Goal: Information Seeking & Learning: Understand process/instructions

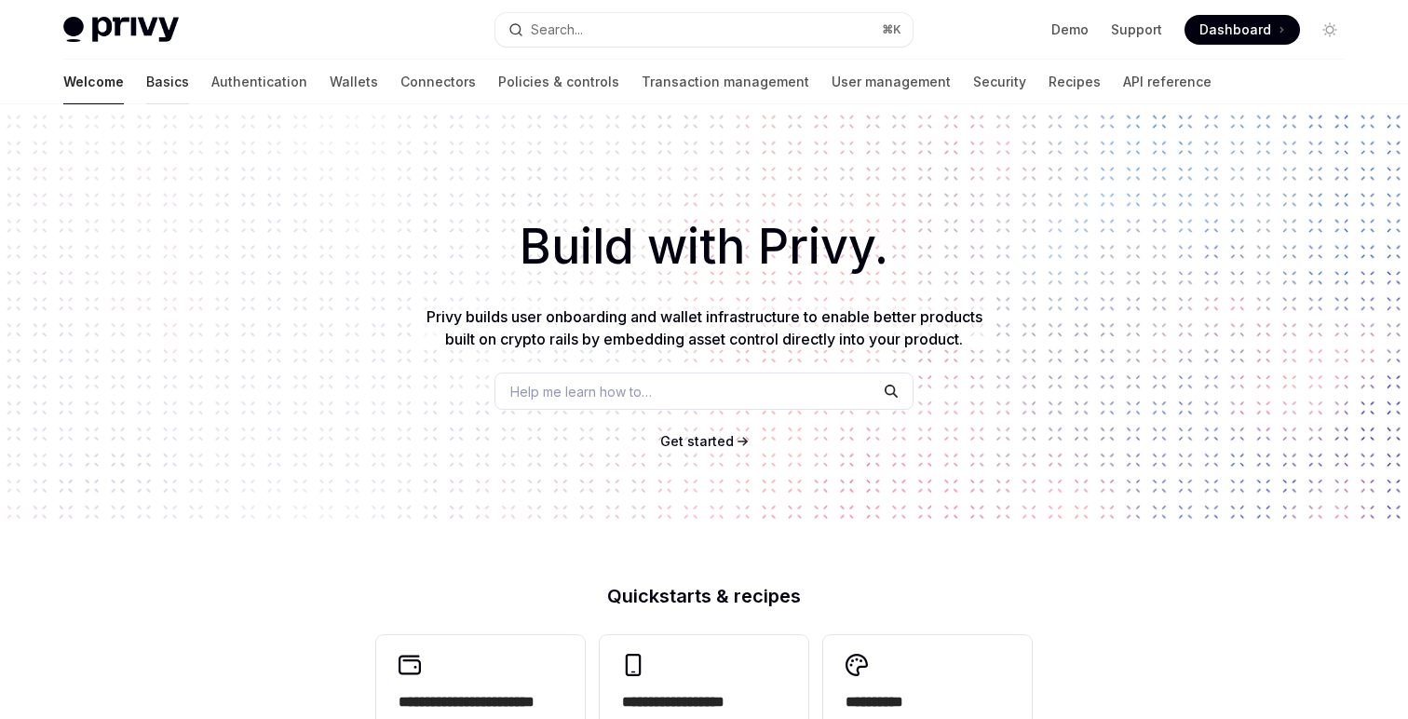
click at [146, 90] on link "Basics" at bounding box center [167, 82] width 43 height 45
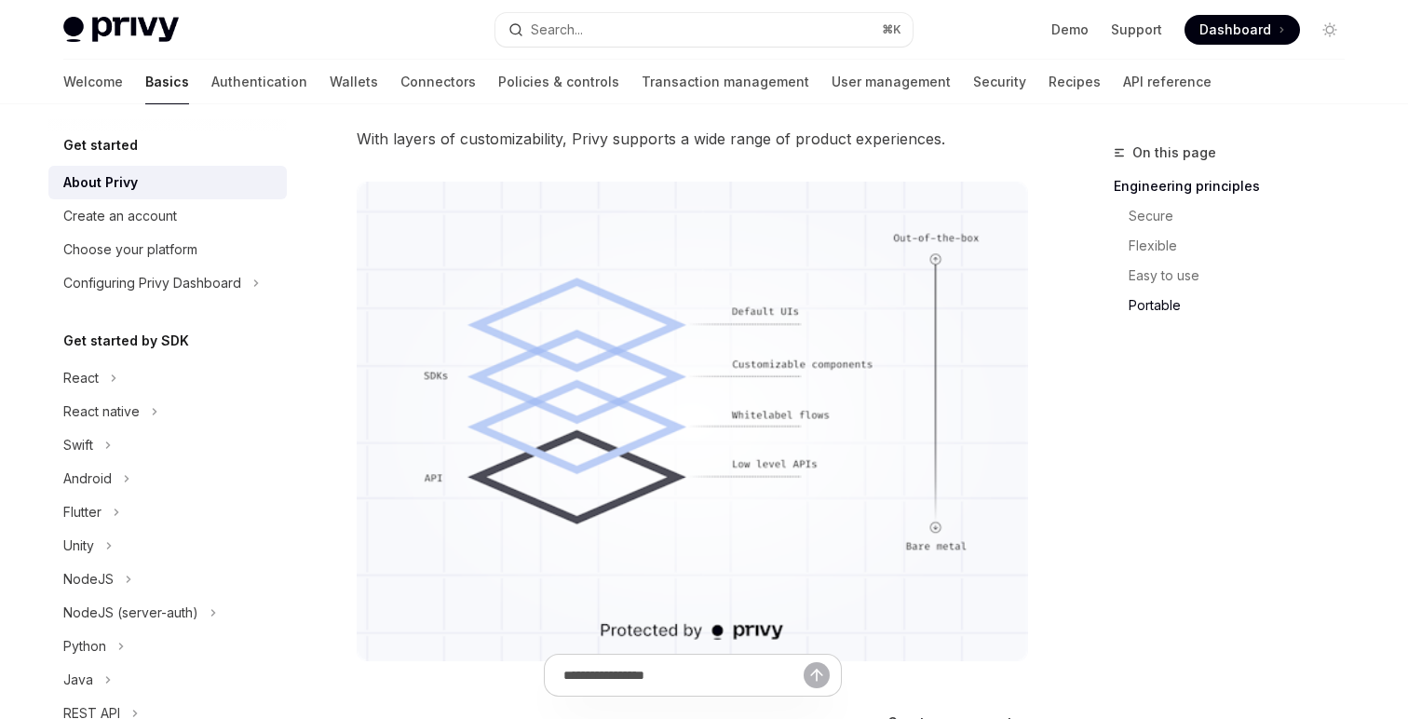
scroll to position [1741, 0]
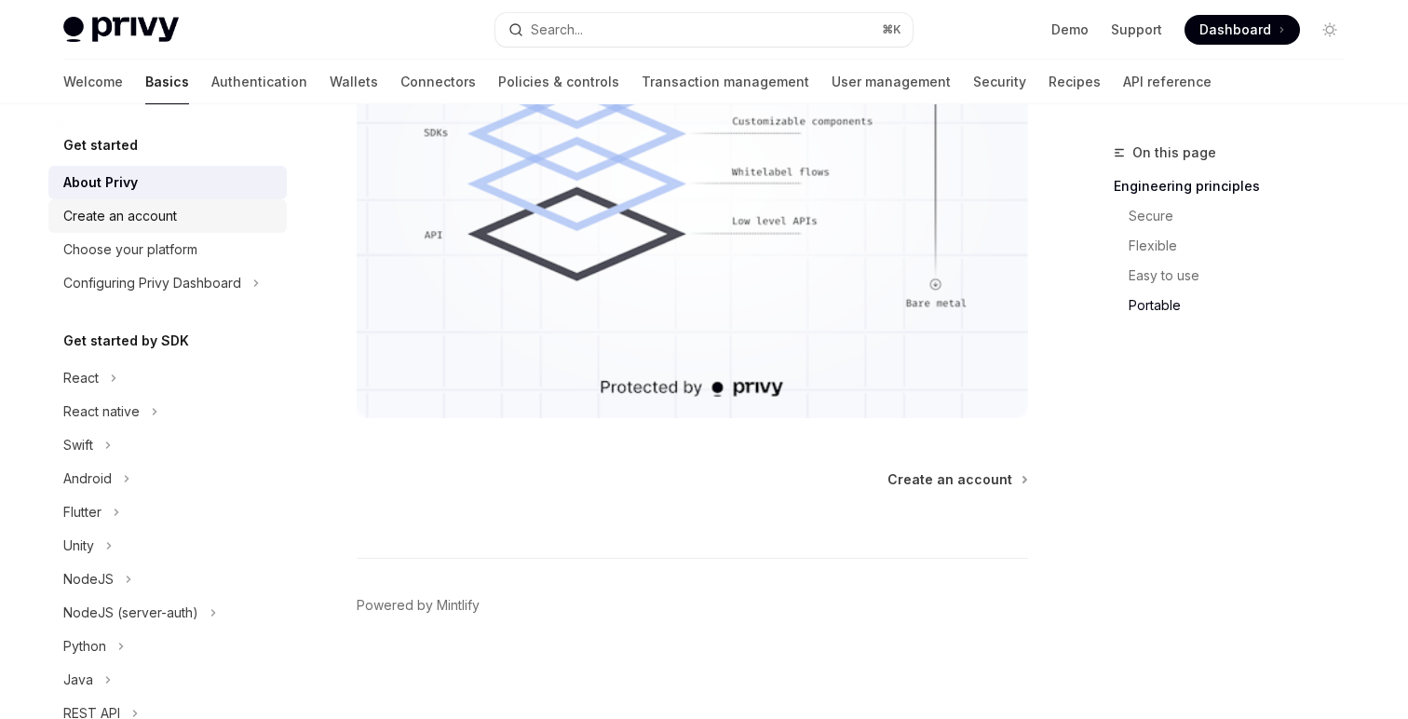
click at [116, 204] on link "Create an account" at bounding box center [167, 216] width 238 height 34
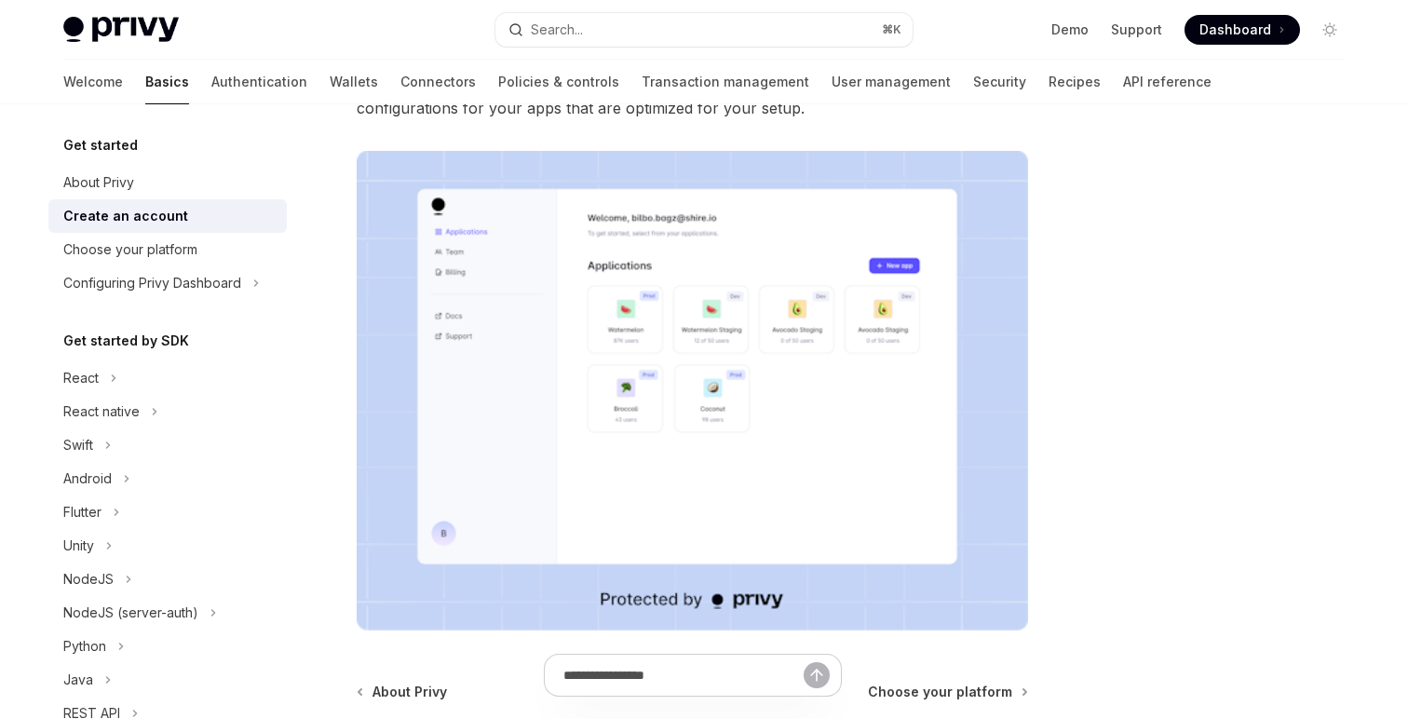
scroll to position [475, 0]
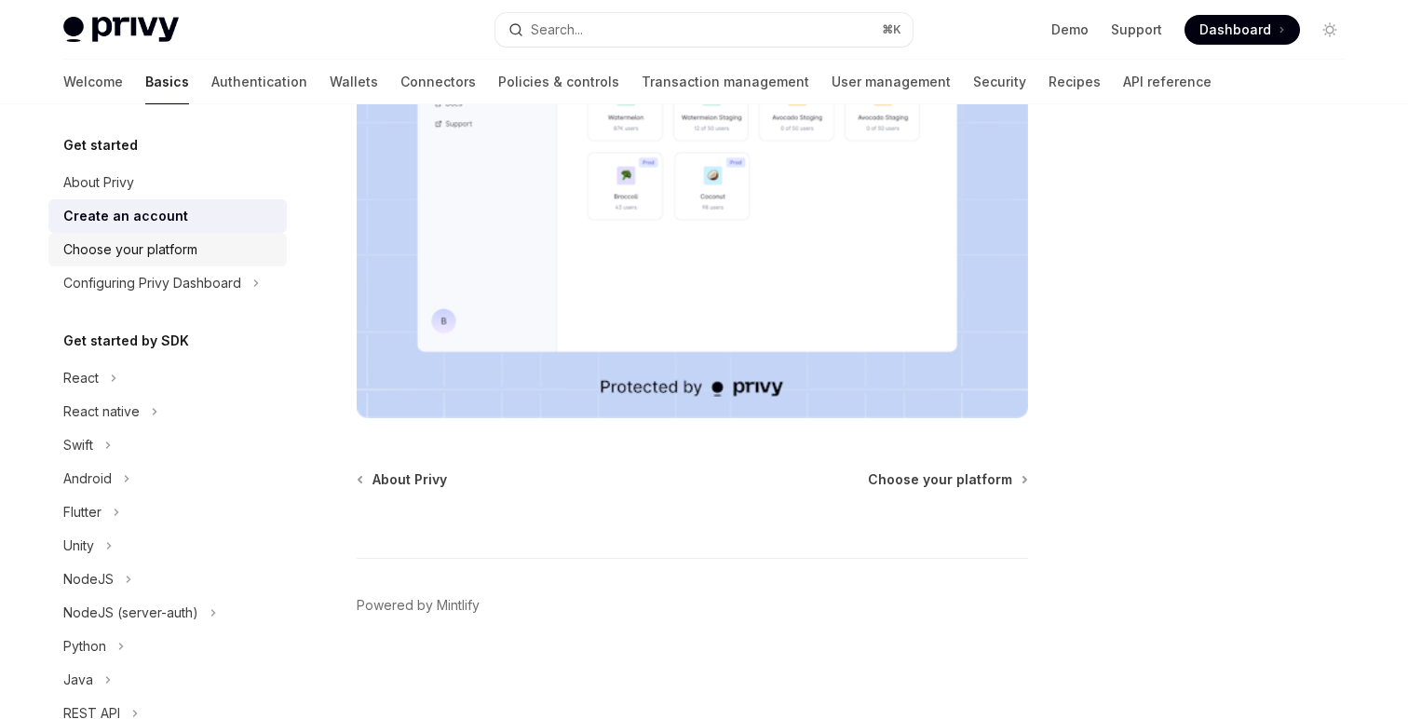
click at [201, 250] on div "Choose your platform" at bounding box center [169, 249] width 212 height 22
type textarea "*"
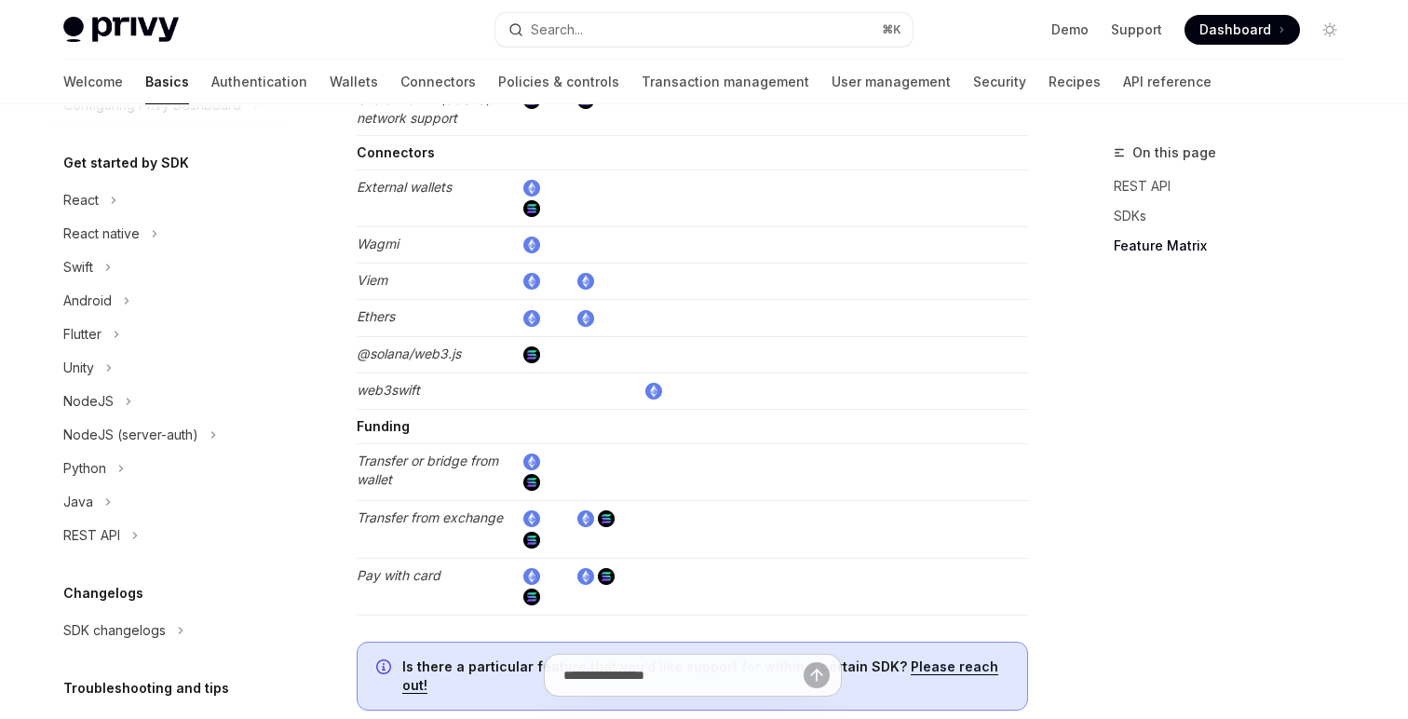
scroll to position [305, 0]
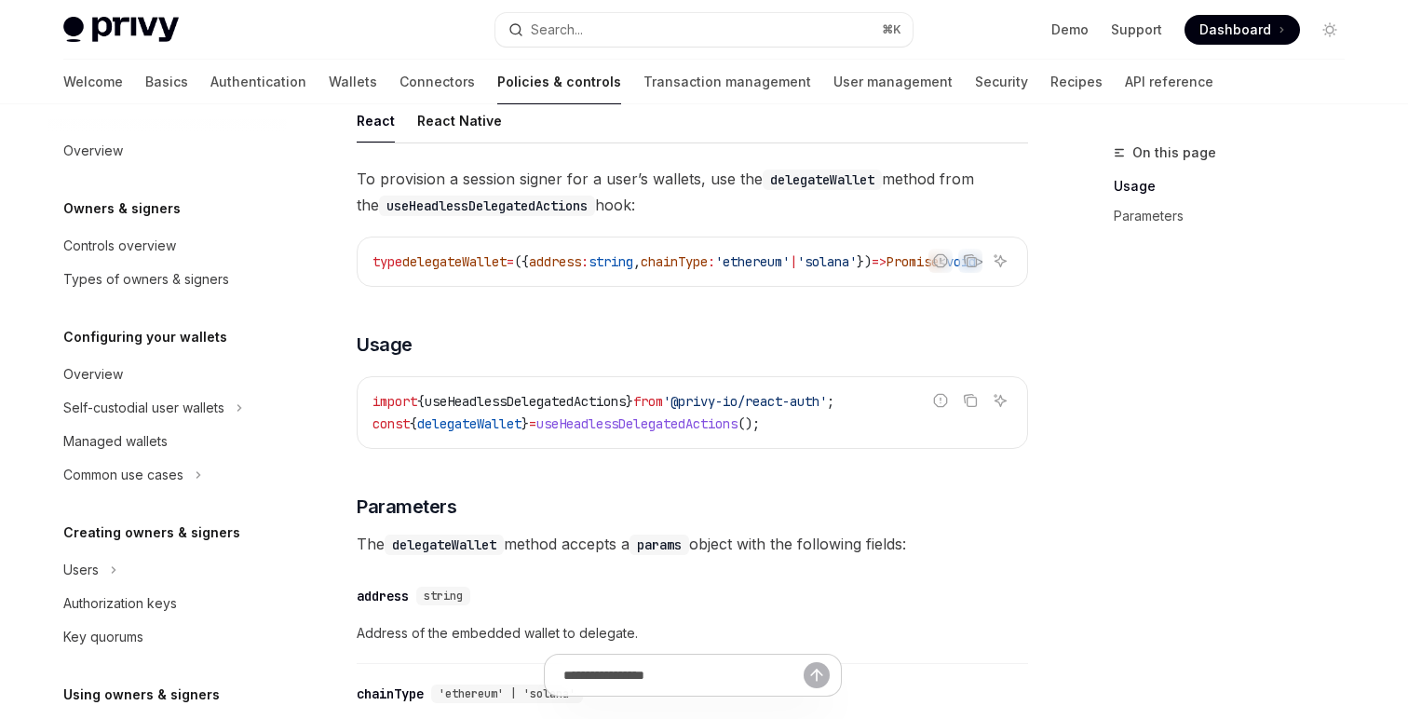
scroll to position [81, 0]
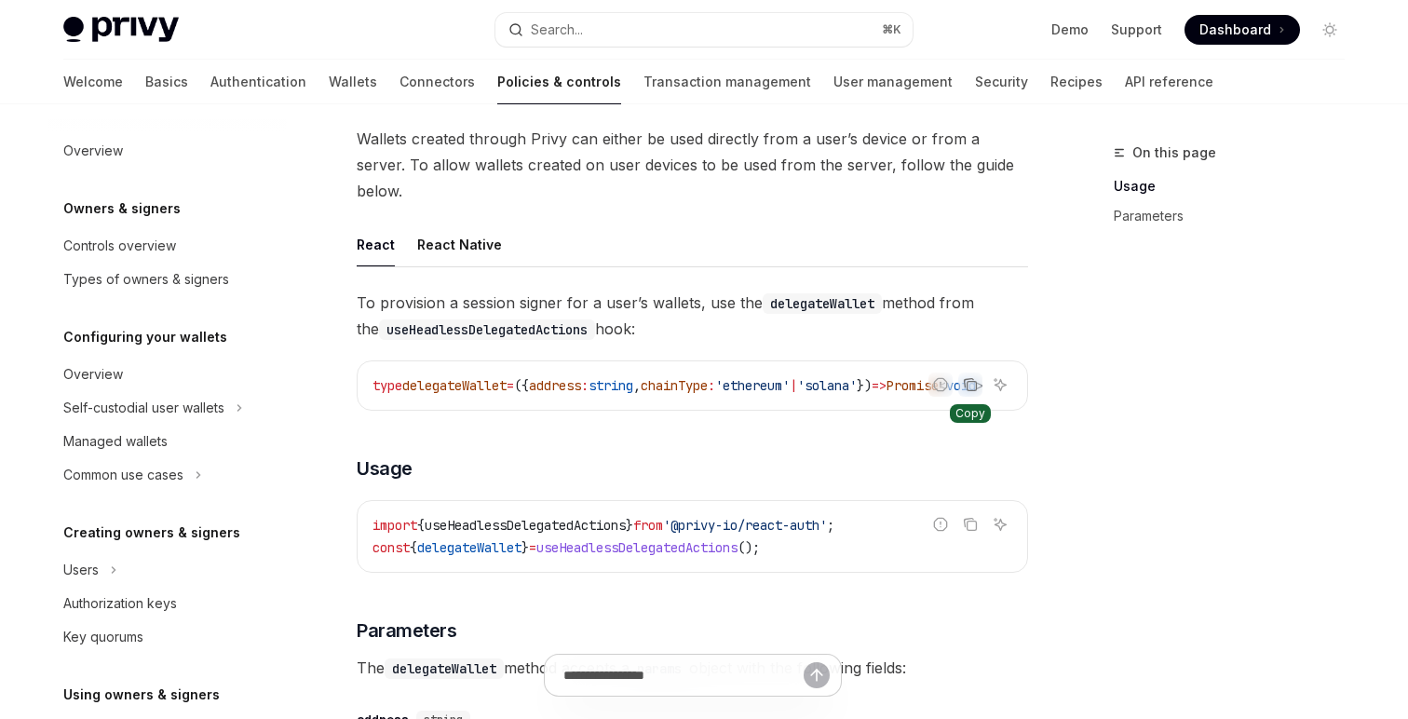
click at [973, 377] on icon "Copy the contents from the code block" at bounding box center [970, 384] width 15 height 15
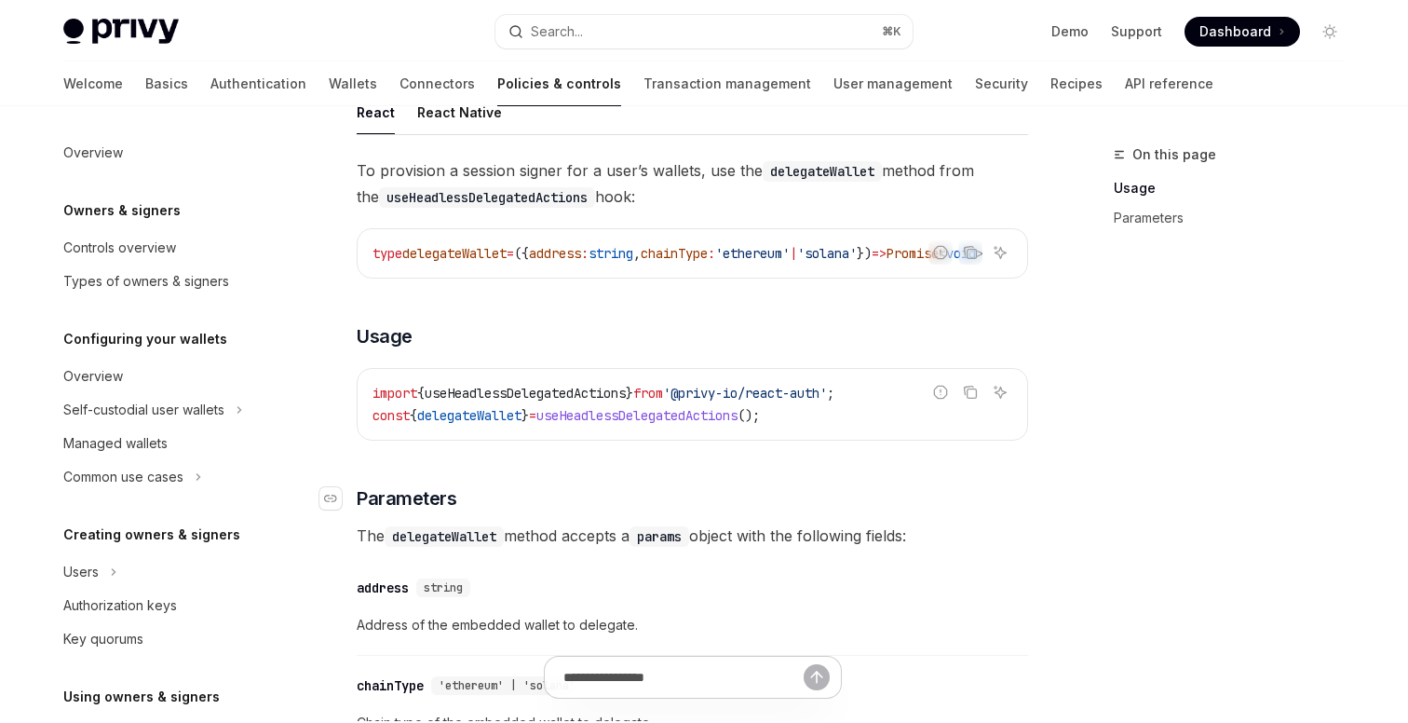
scroll to position [224, 0]
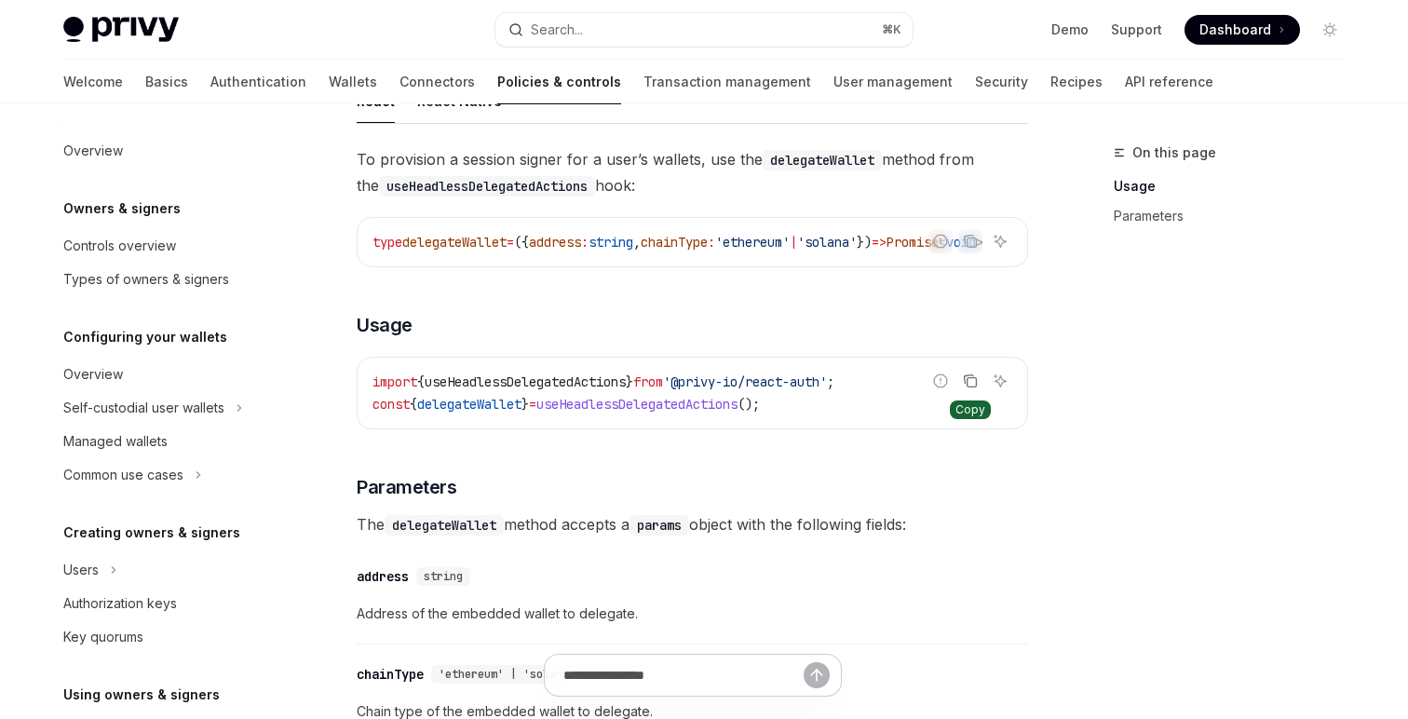
click at [970, 373] on icon "Copy the contents from the code block" at bounding box center [970, 380] width 15 height 15
click at [1139, 34] on link "Support" at bounding box center [1136, 29] width 51 height 19
type textarea "*"
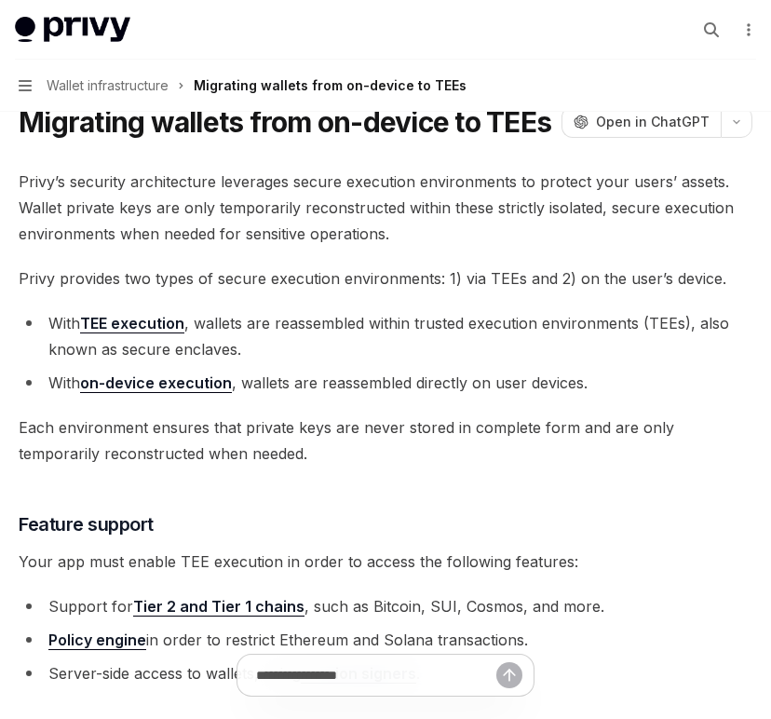
scroll to position [83, 0]
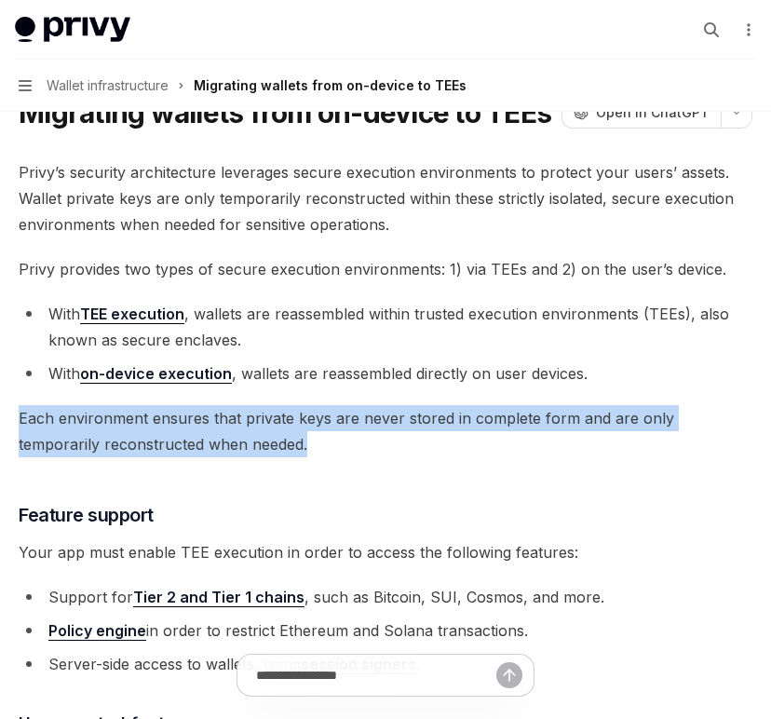
drag, startPoint x: 274, startPoint y: 447, endPoint x: 13, endPoint y: 418, distance: 262.3
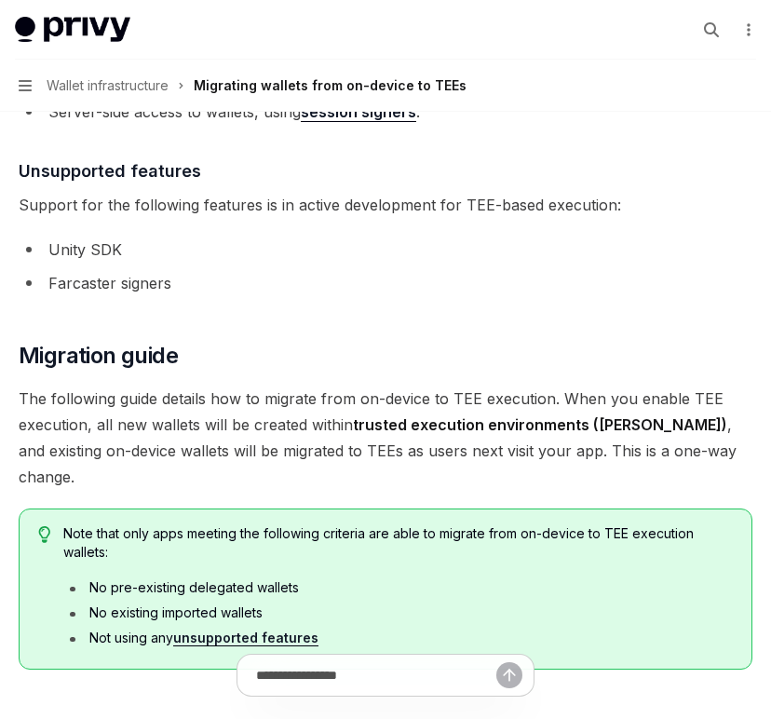
scroll to position [650, 0]
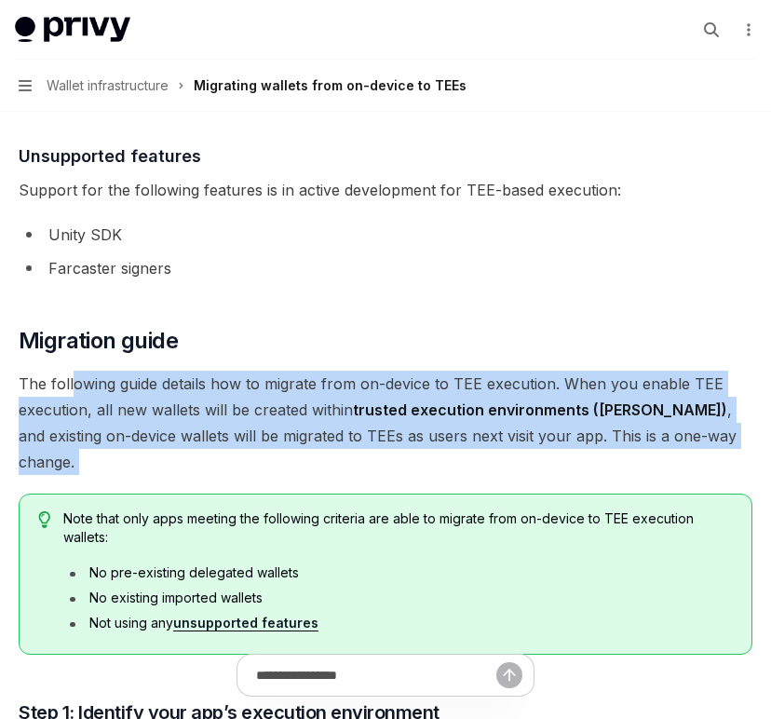
drag, startPoint x: 74, startPoint y: 385, endPoint x: 363, endPoint y: 451, distance: 297.0
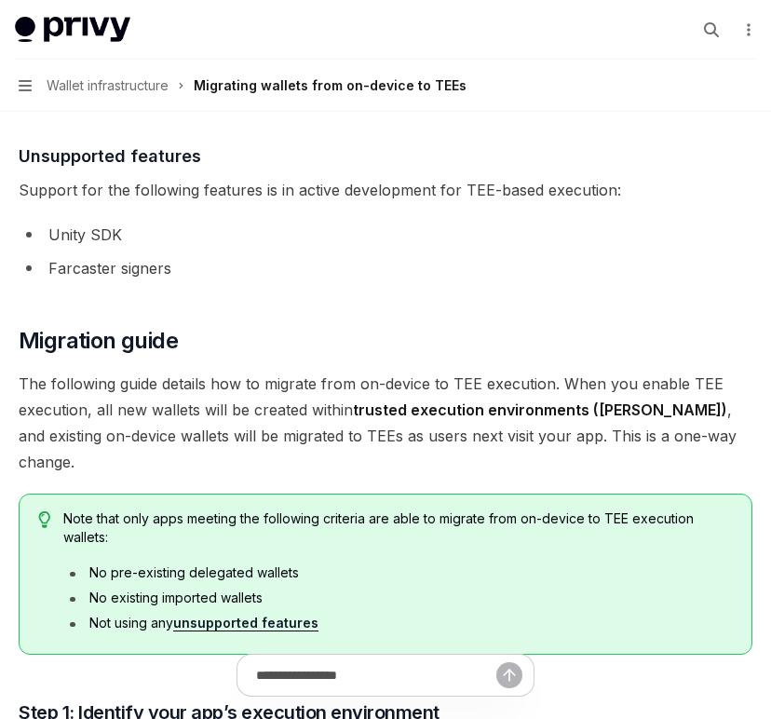
click at [188, 417] on span "The following guide details how to migrate from on-device to TEE execution. Whe…" at bounding box center [386, 423] width 734 height 104
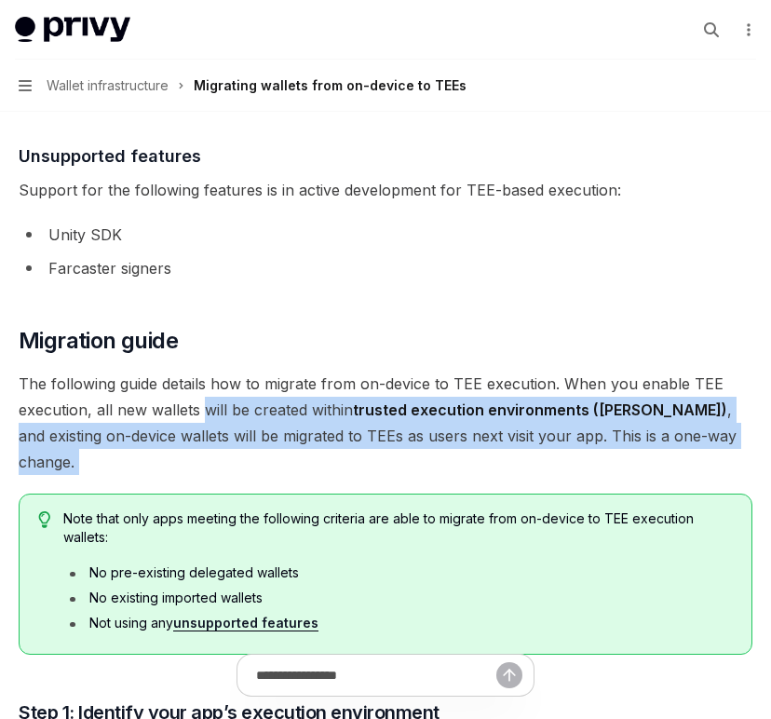
drag, startPoint x: 205, startPoint y: 412, endPoint x: 476, endPoint y: 464, distance: 275.8
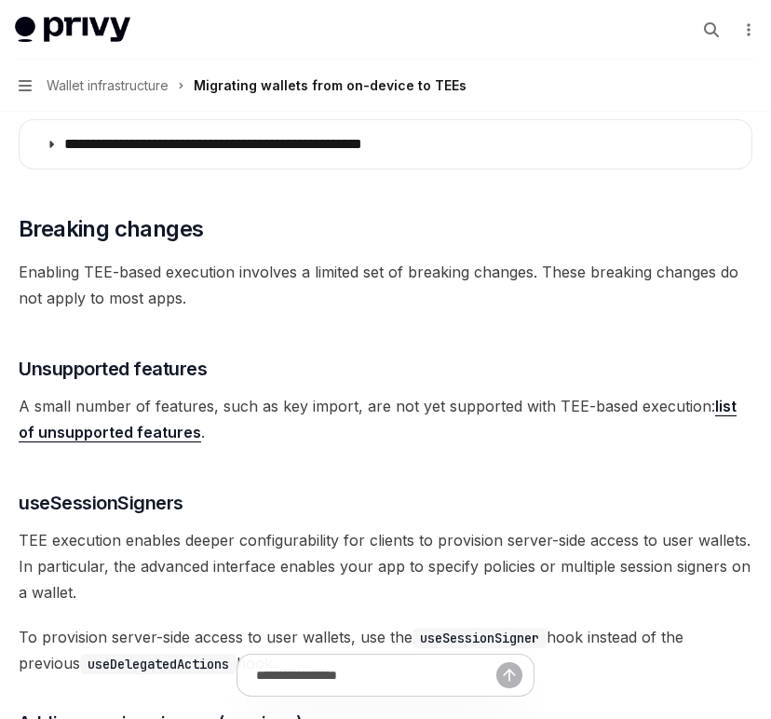
scroll to position [2361, 0]
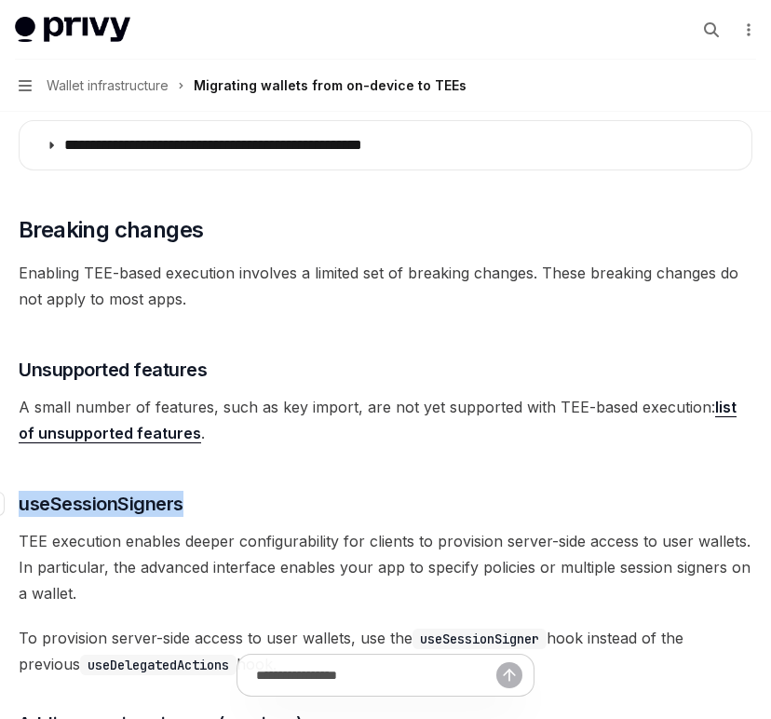
drag, startPoint x: 190, startPoint y: 480, endPoint x: 20, endPoint y: 472, distance: 169.7
click at [20, 491] on h3 "​ useSessionSigners" at bounding box center [386, 504] width 734 height 26
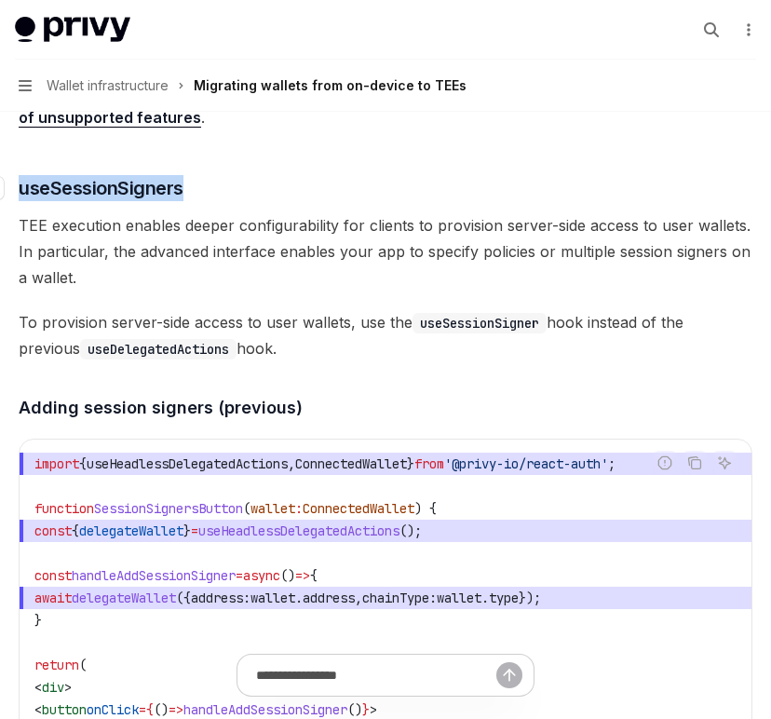
scroll to position [2687, 0]
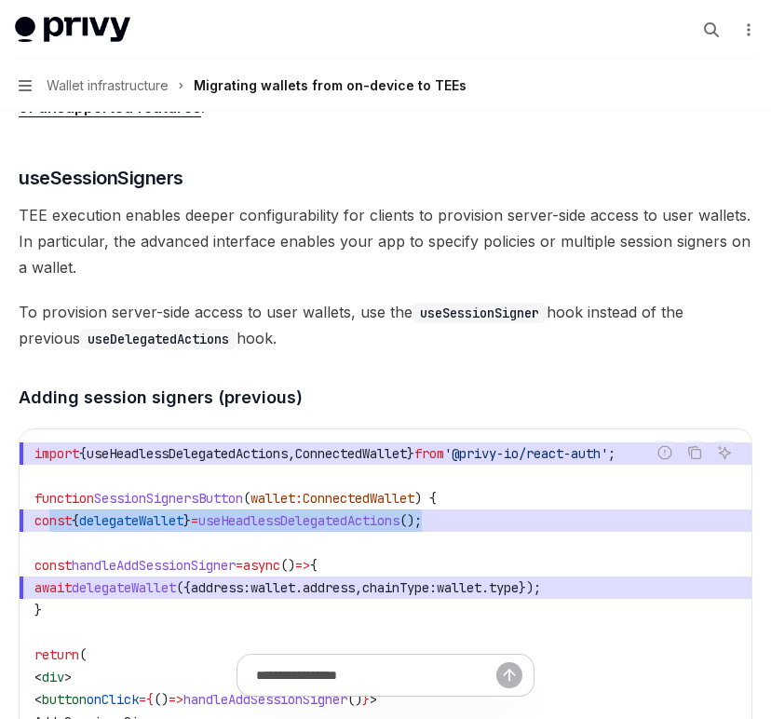
drag, startPoint x: 510, startPoint y: 491, endPoint x: 48, endPoint y: 497, distance: 461.9
click at [48, 509] on span "const { delegateWallet } = useHeadlessDelegatedActions ();" at bounding box center [385, 520] width 702 height 22
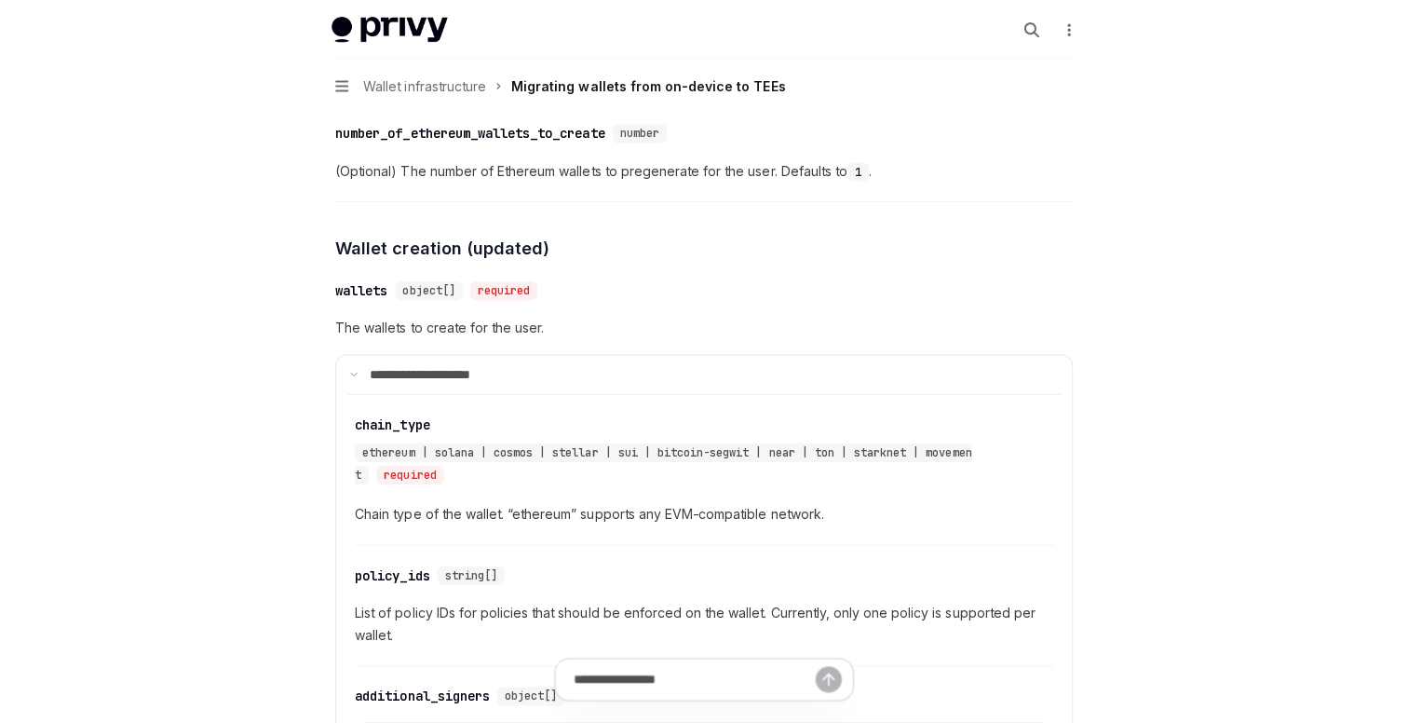
scroll to position [4963, 0]
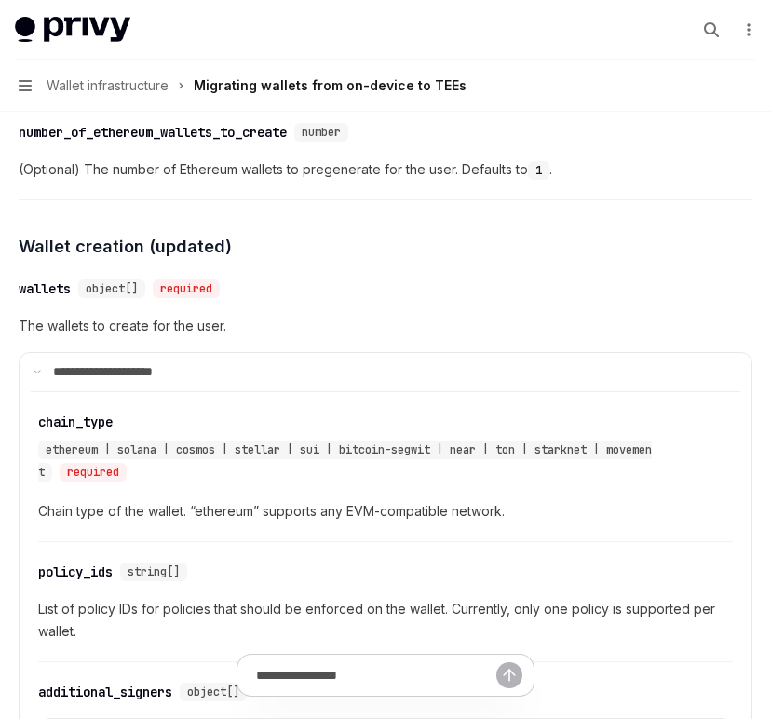
type textarea "*"
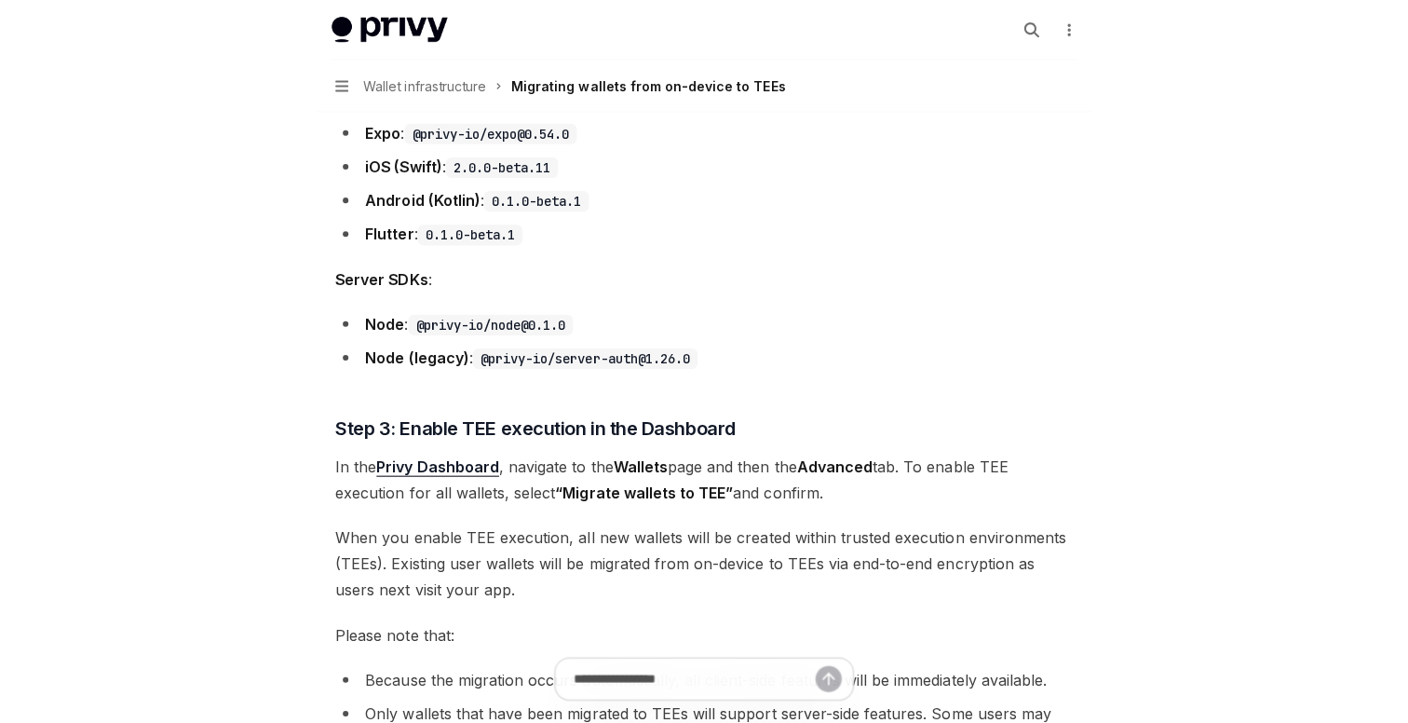
scroll to position [1645, 0]
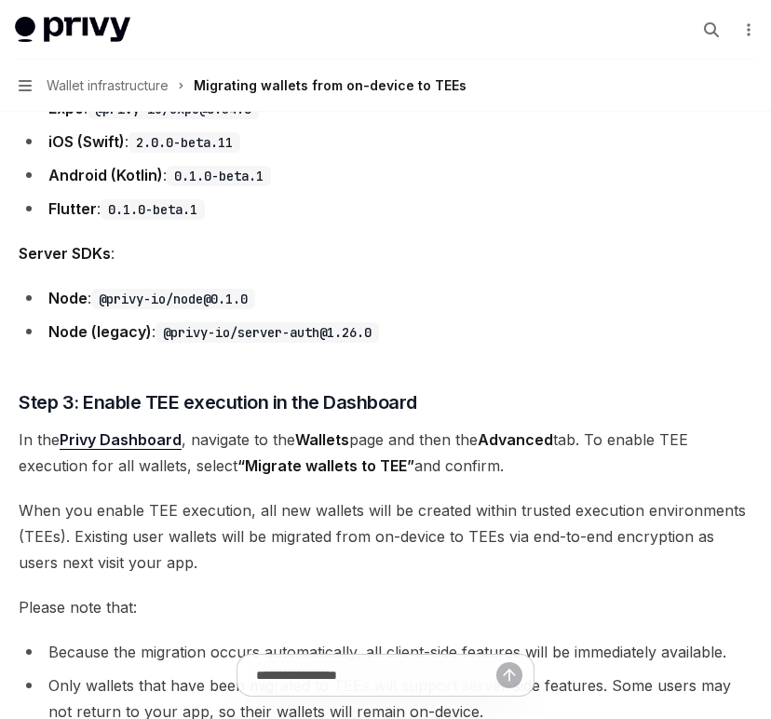
type textarea "*"
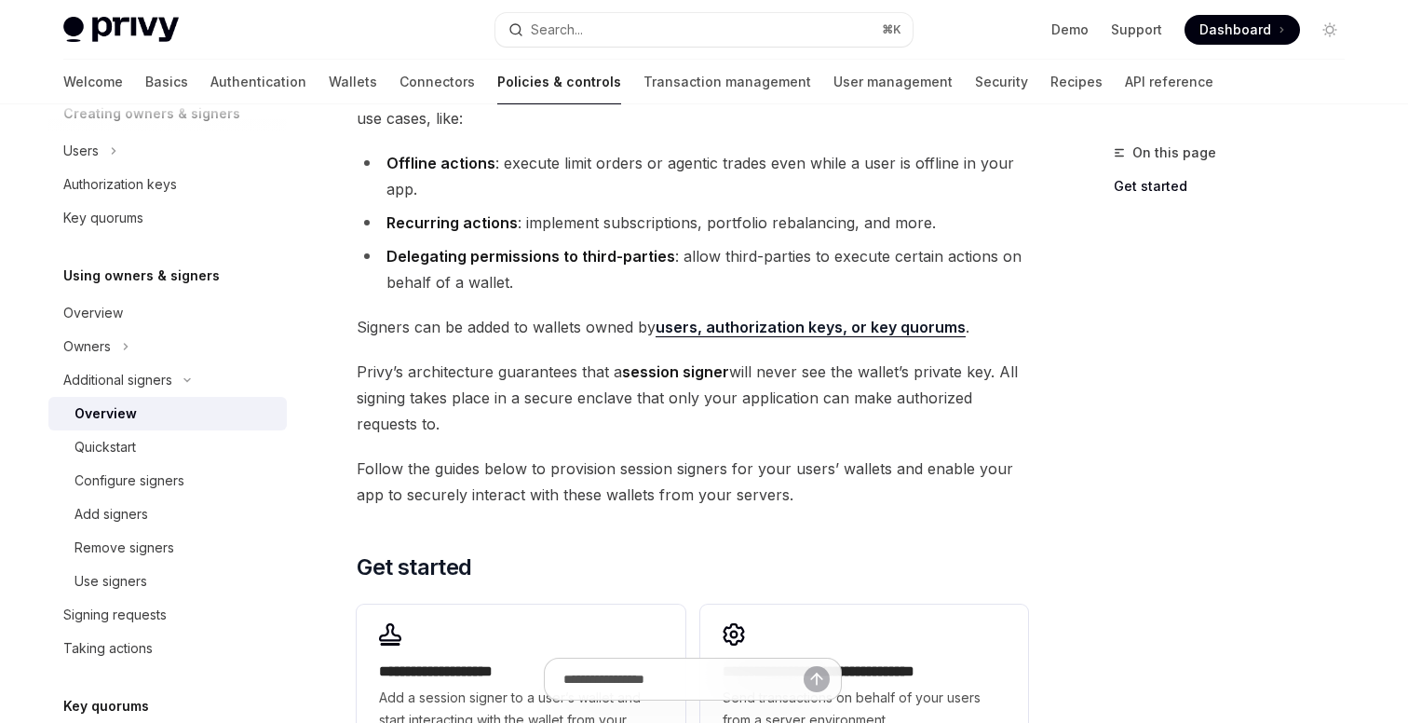
scroll to position [192, 0]
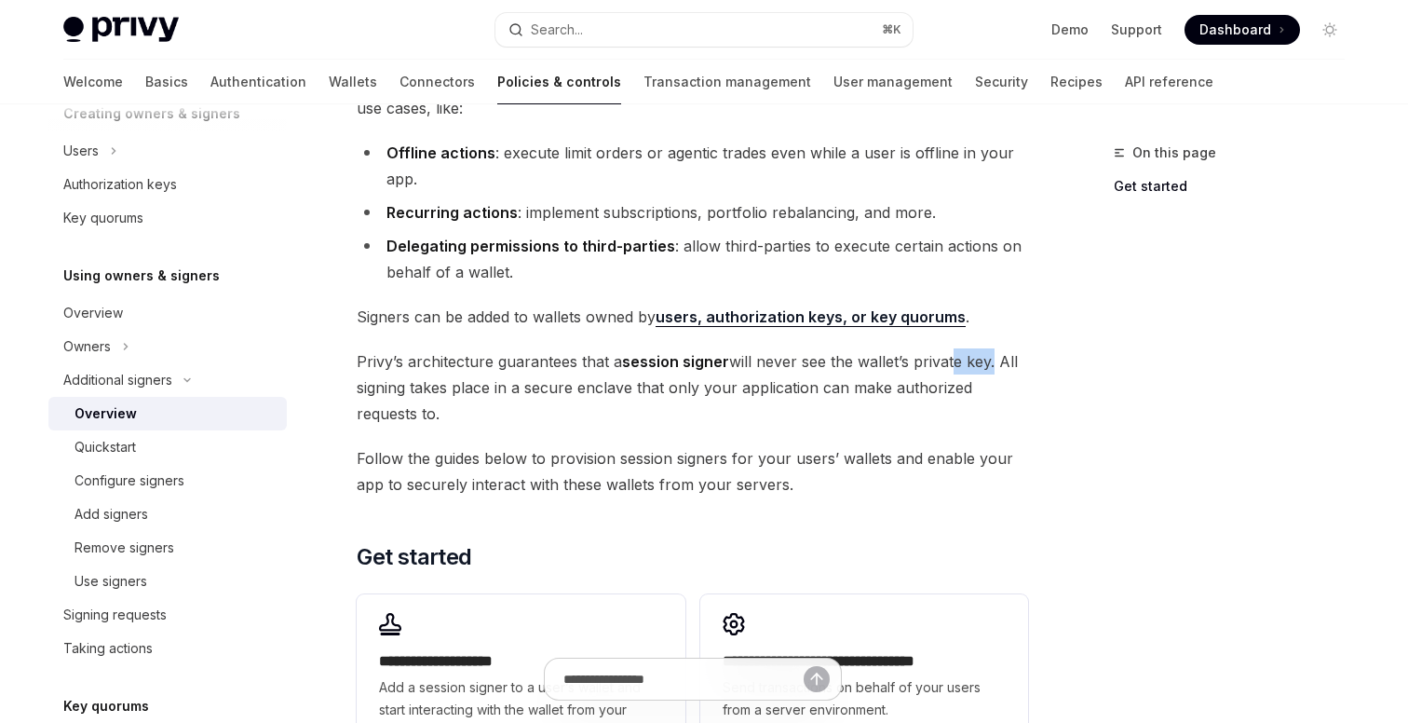
drag, startPoint x: 990, startPoint y: 366, endPoint x: 946, endPoint y: 366, distance: 43.8
click at [946, 366] on span "Privy’s architecture guarantees that a session signer will never see the wallet…" at bounding box center [692, 387] width 671 height 78
drag, startPoint x: 499, startPoint y: 397, endPoint x: 649, endPoint y: 422, distance: 152.0
click at [649, 422] on span "Privy’s architecture guarantees that a session signer will never see the wallet…" at bounding box center [692, 387] width 671 height 78
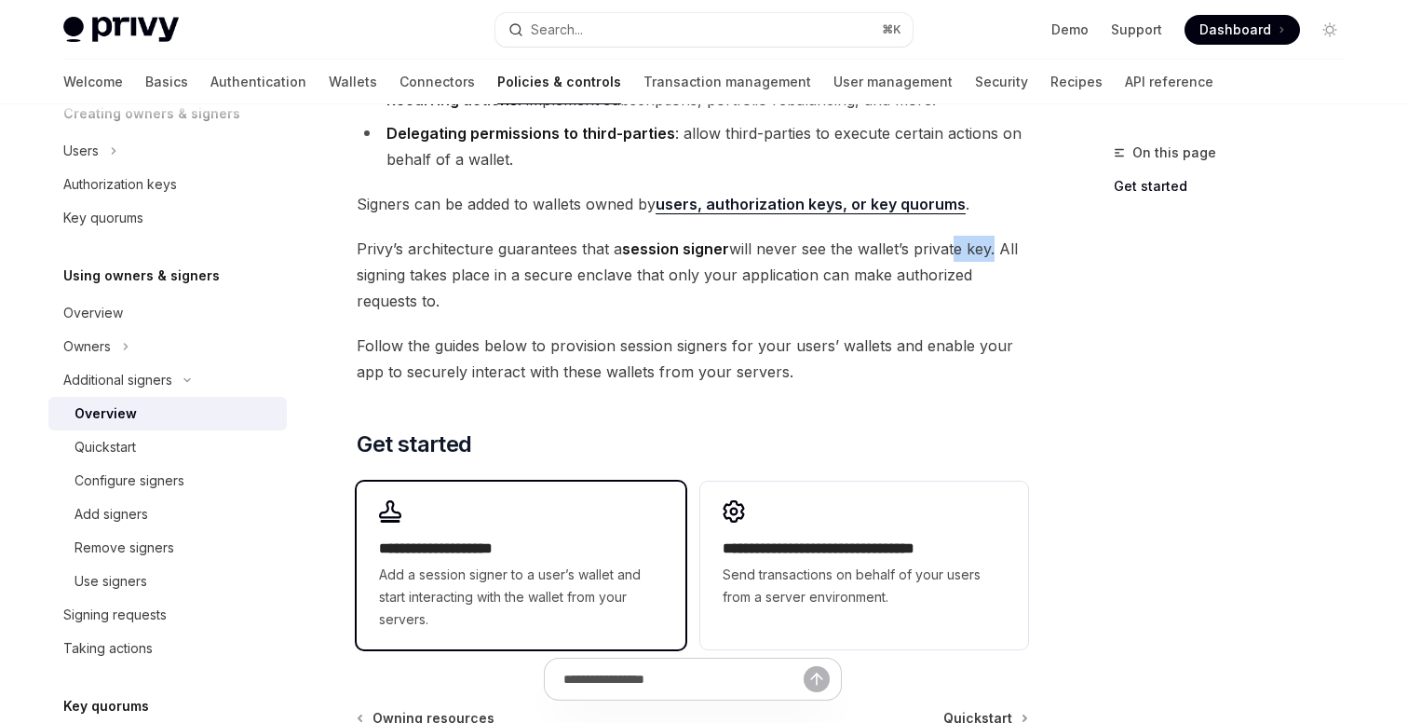
scroll to position [306, 0]
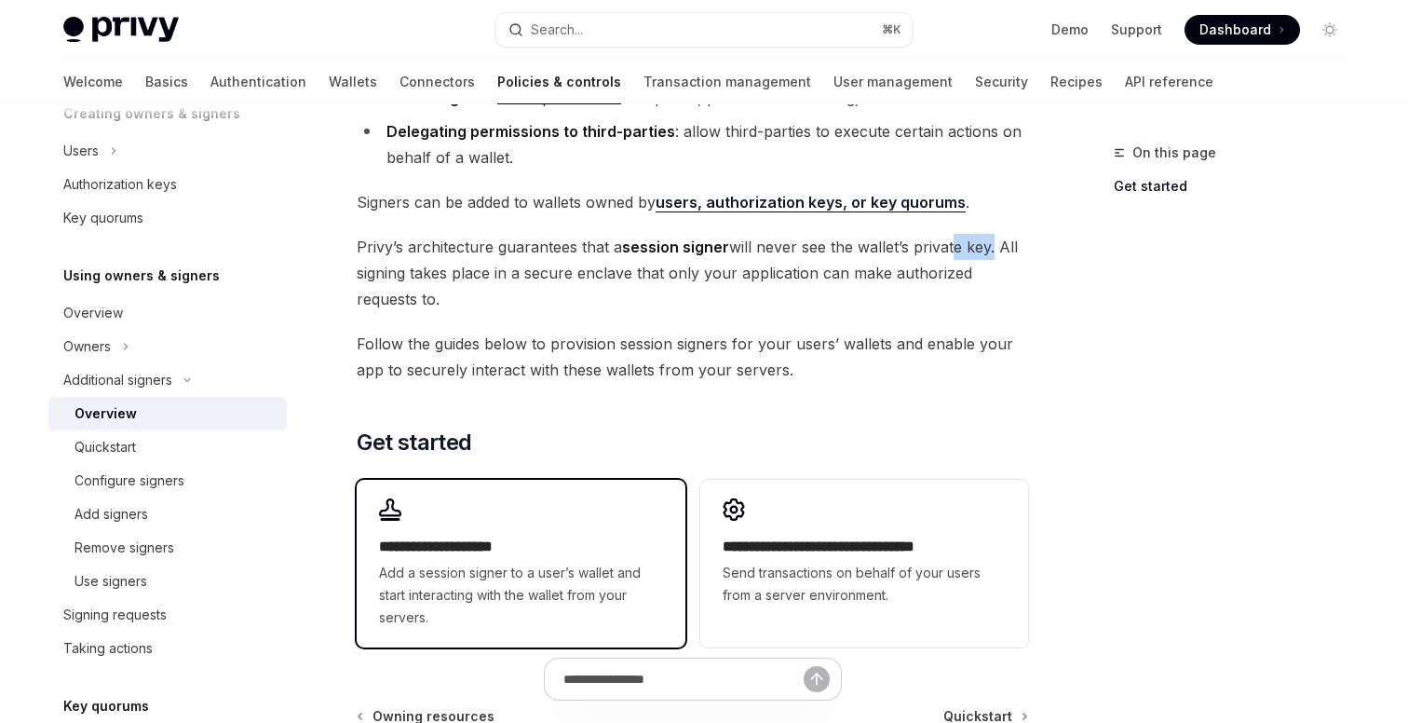
click at [538, 563] on span "Add a session signer to a user’s wallet and start interacting with the wallet f…" at bounding box center [520, 594] width 283 height 67
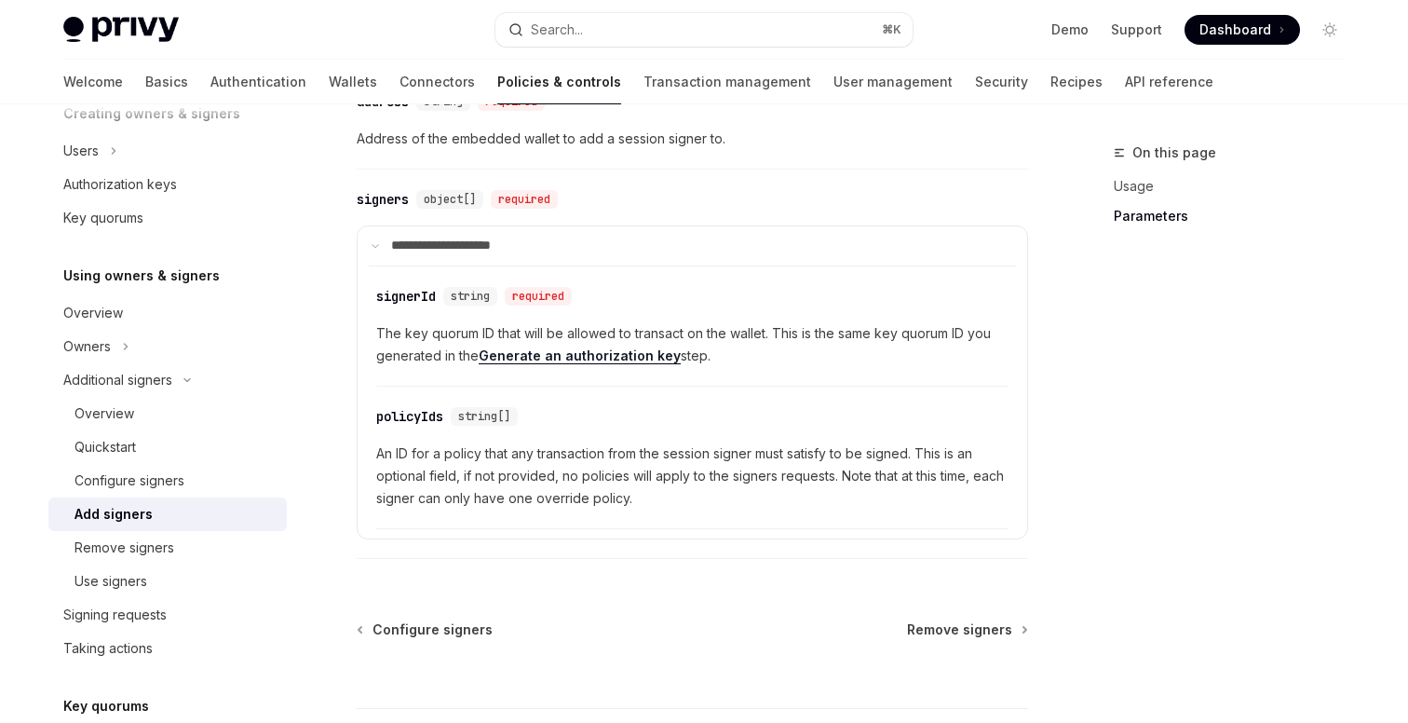
scroll to position [837, 0]
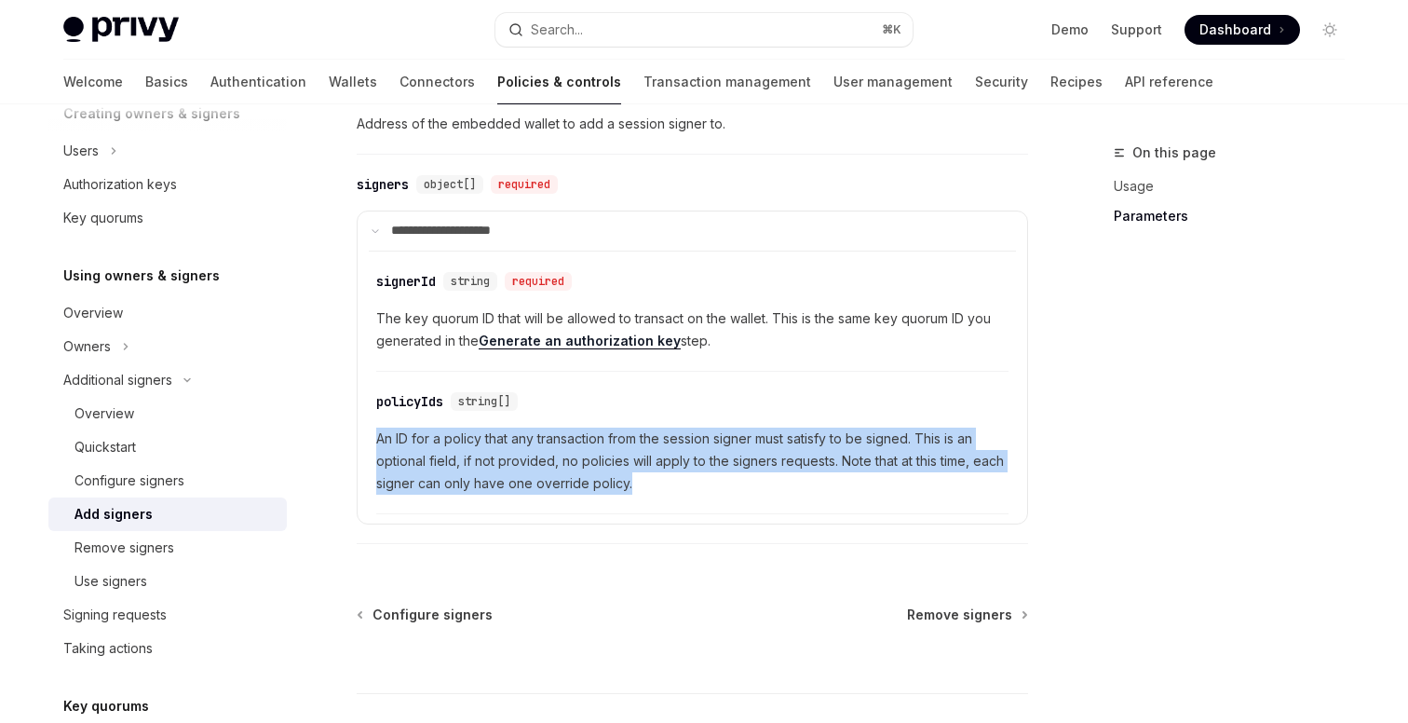
drag, startPoint x: 652, startPoint y: 492, endPoint x: 362, endPoint y: 454, distance: 292.0
click at [362, 454] on details "**********" at bounding box center [692, 367] width 671 height 314
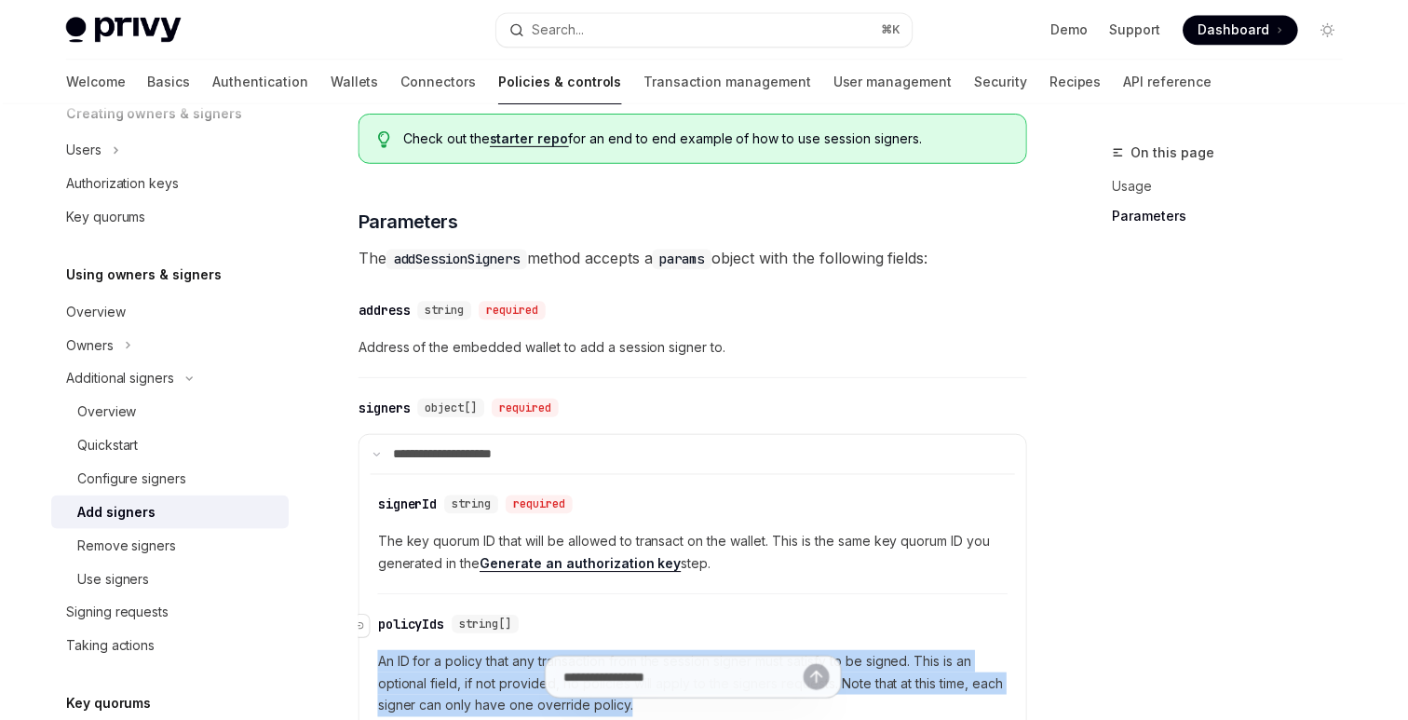
scroll to position [463, 0]
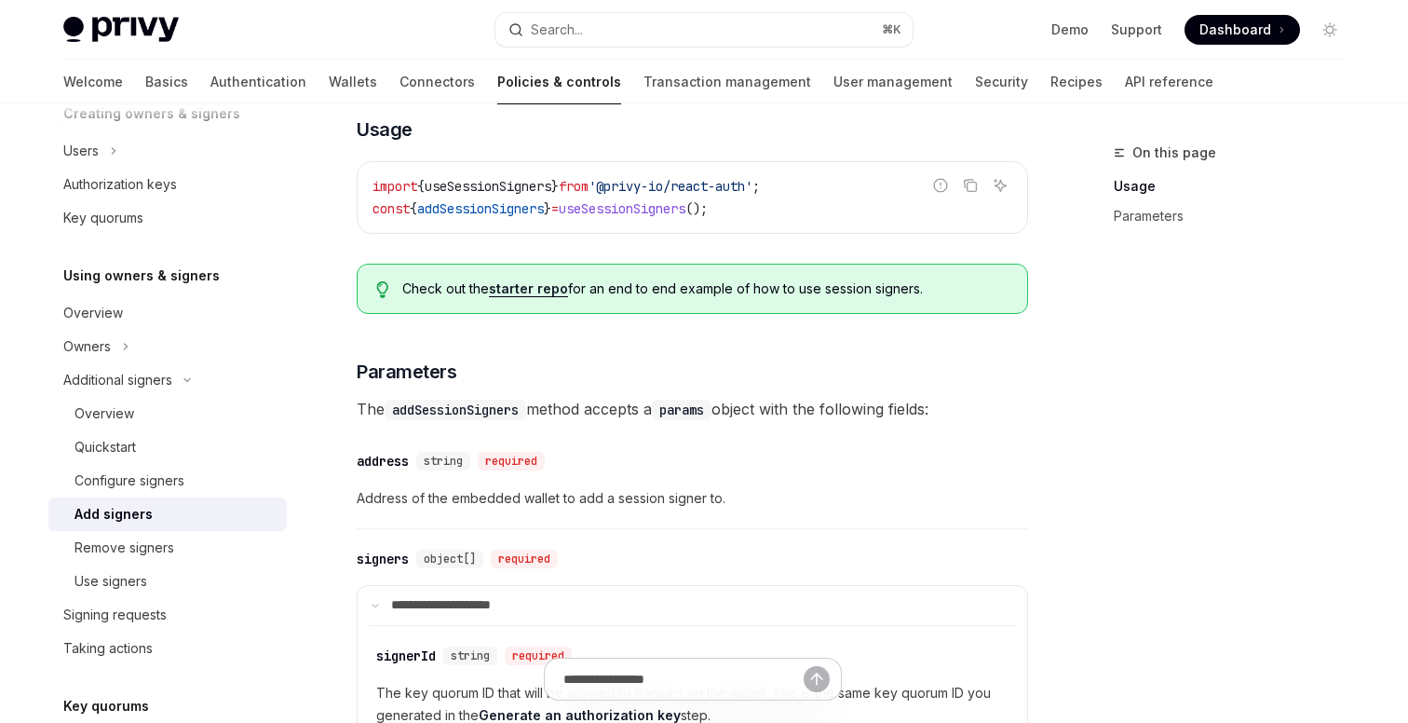
type textarea "*"
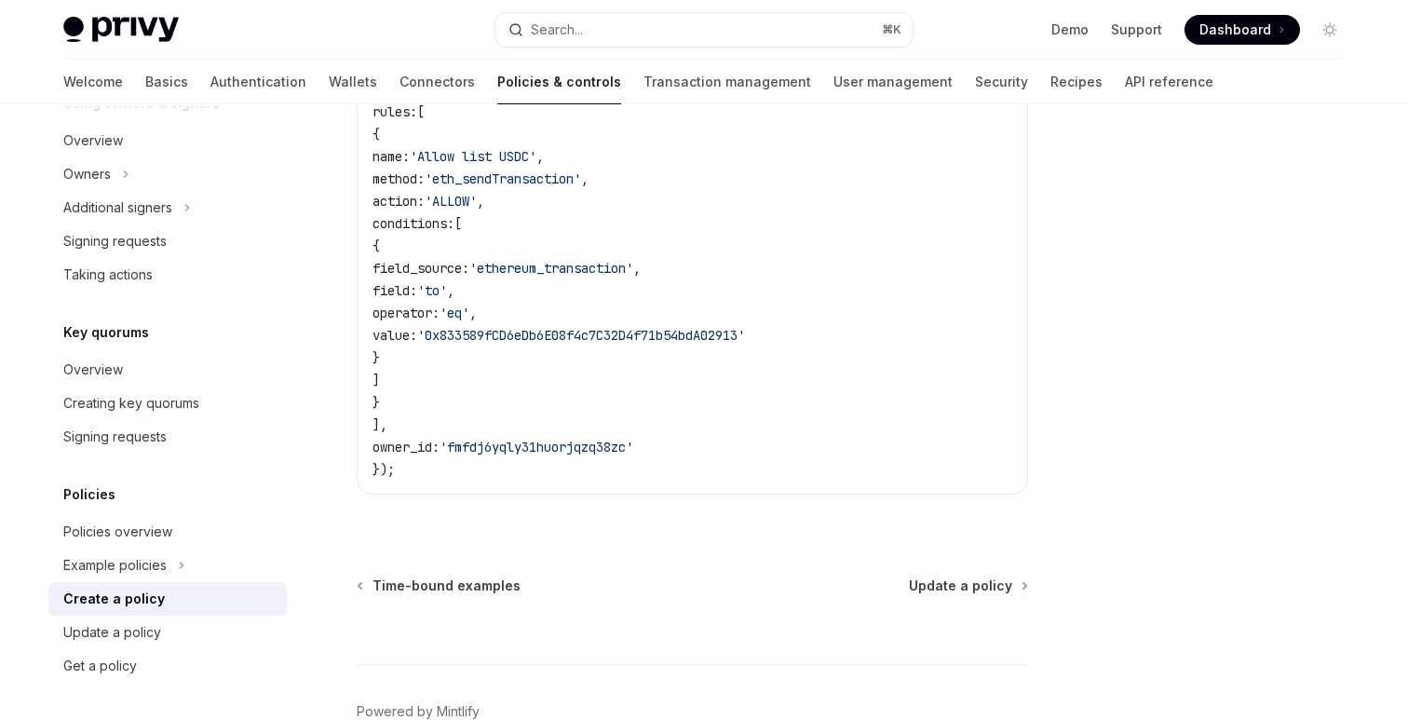
scroll to position [580, 0]
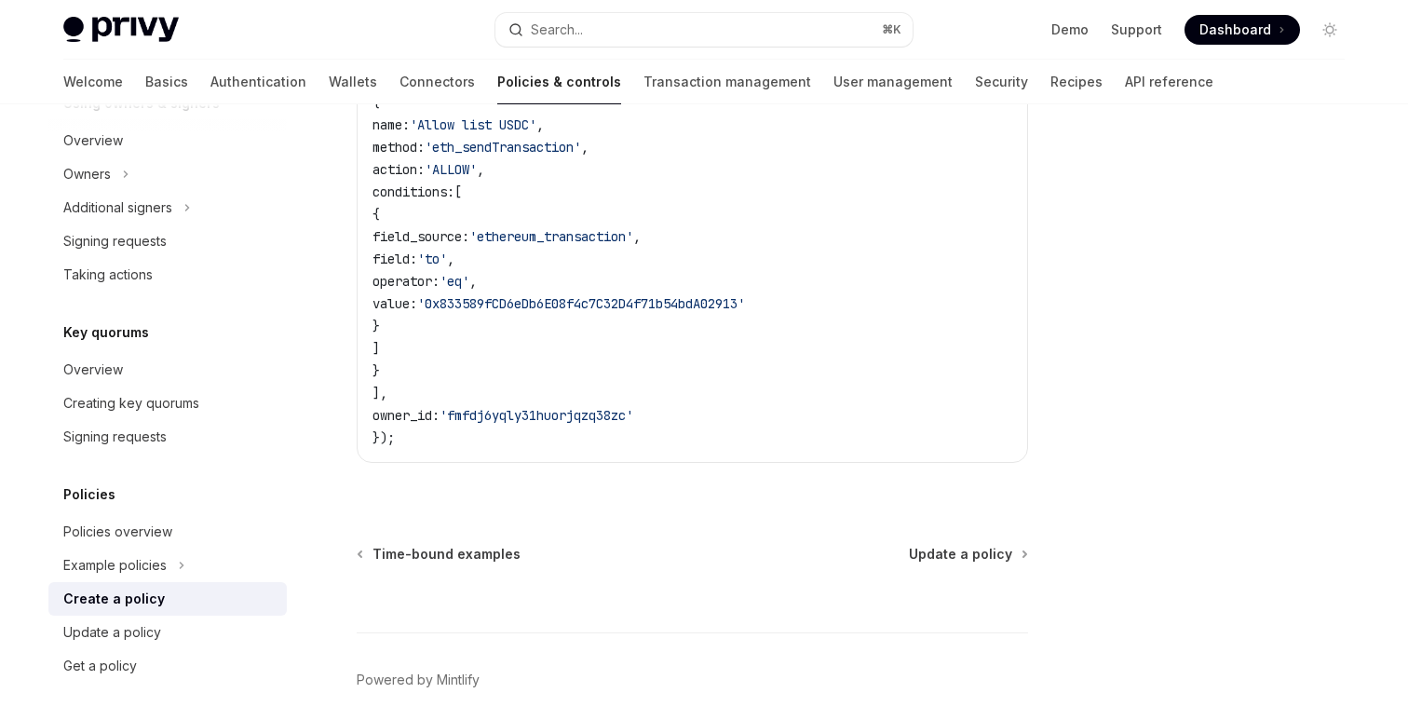
click at [533, 424] on span "'fmfdj6yqly31huorjqzq38zc'" at bounding box center [536, 415] width 194 height 17
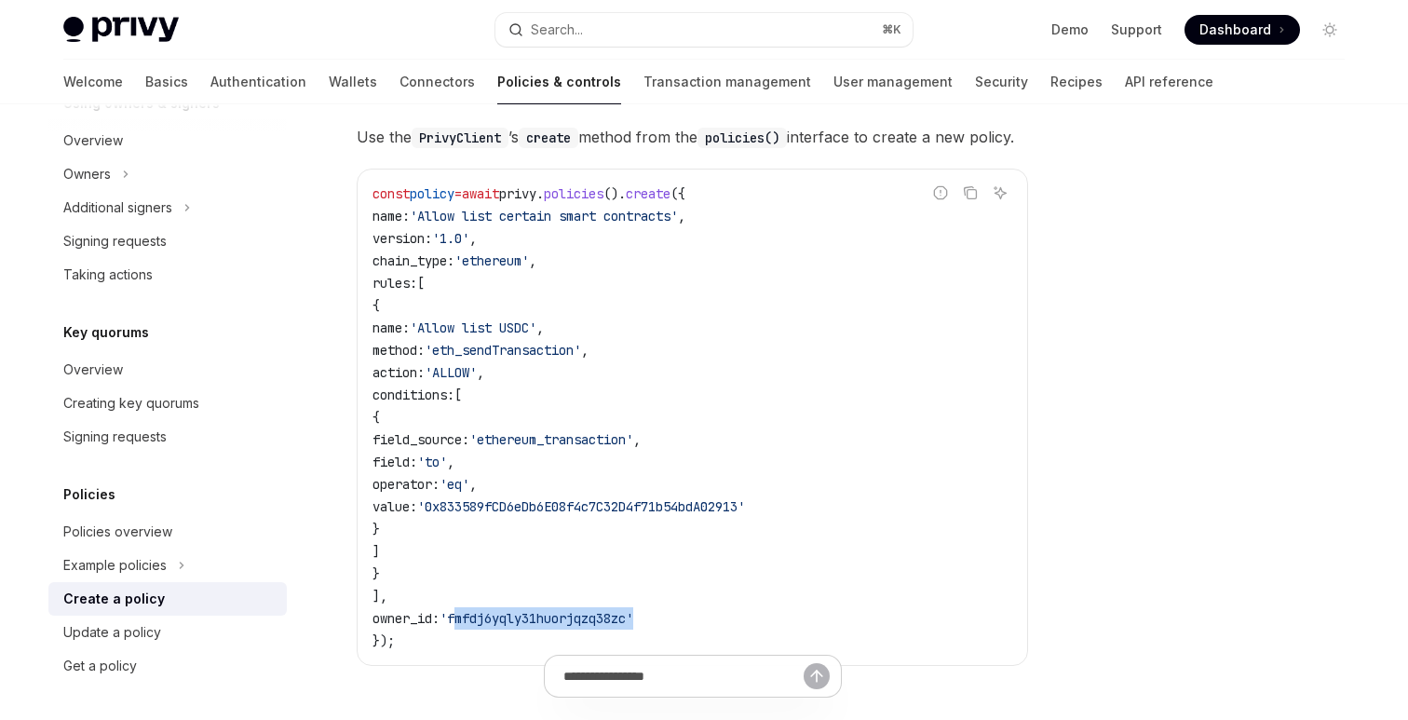
scroll to position [421, 0]
